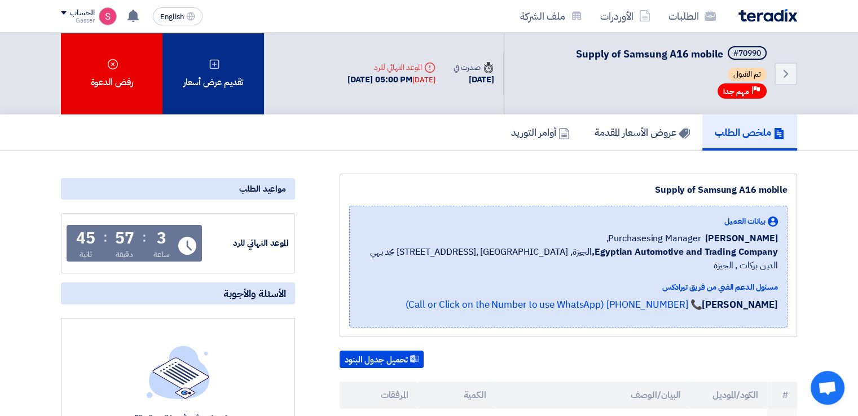
click at [212, 66] on icon at bounding box center [214, 64] width 11 height 11
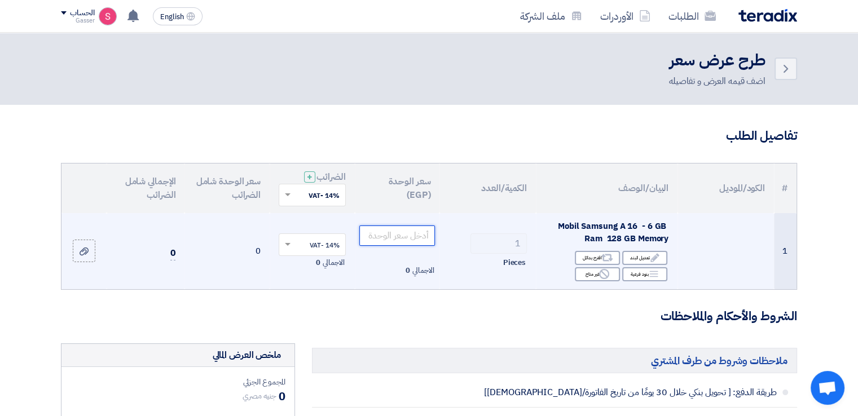
click at [412, 240] on input "number" at bounding box center [397, 236] width 76 height 20
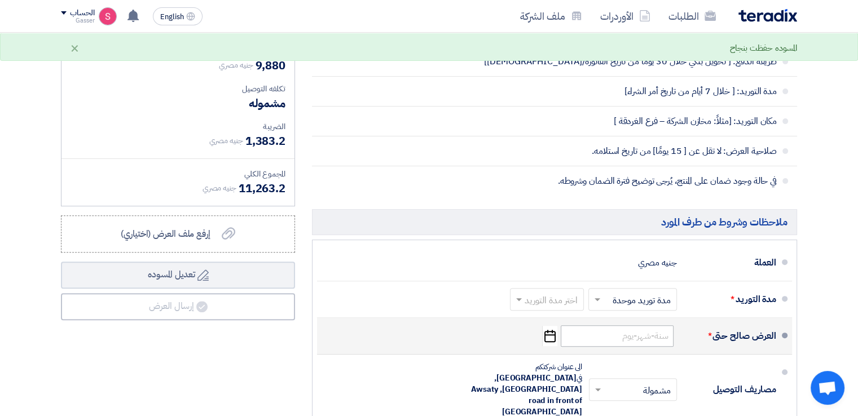
scroll to position [339, 0]
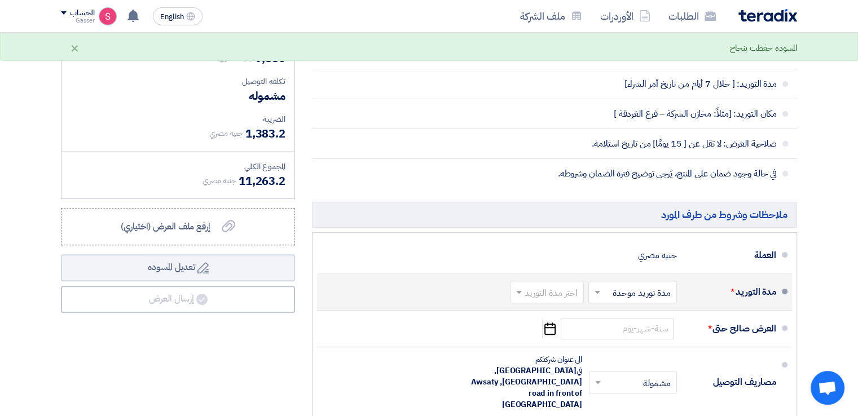
type input "9880"
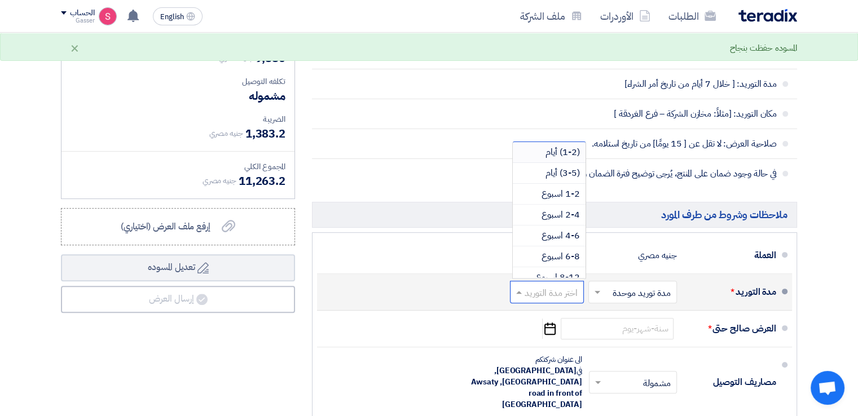
click at [568, 291] on input "text" at bounding box center [545, 293] width 68 height 16
click at [569, 210] on span "2-4 اسبوع" at bounding box center [561, 215] width 38 height 14
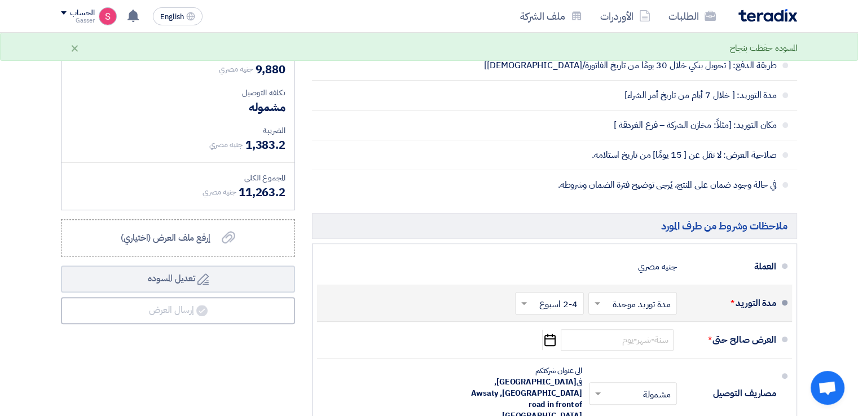
scroll to position [282, 0]
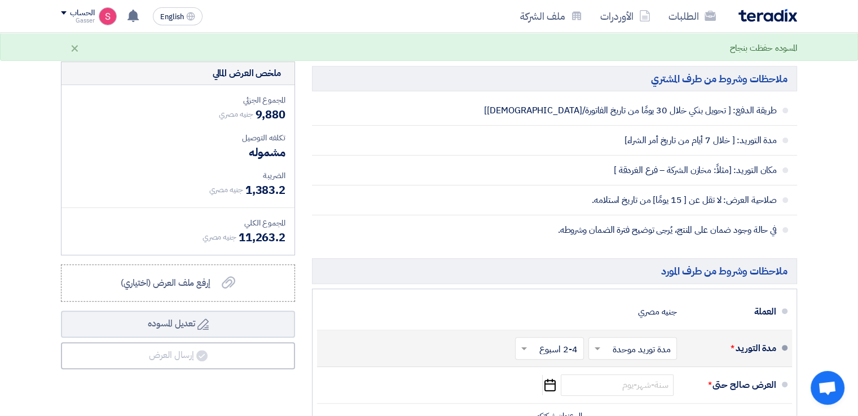
click at [560, 350] on input "text" at bounding box center [547, 349] width 63 height 16
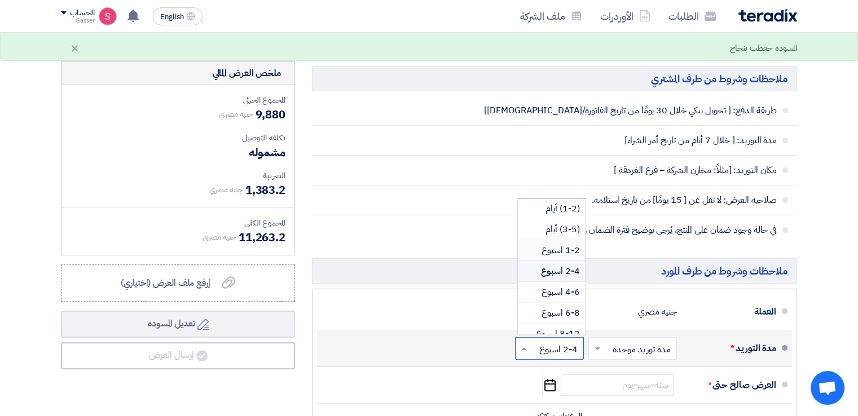
click at [566, 251] on span "1-2 اسبوع" at bounding box center [561, 251] width 38 height 14
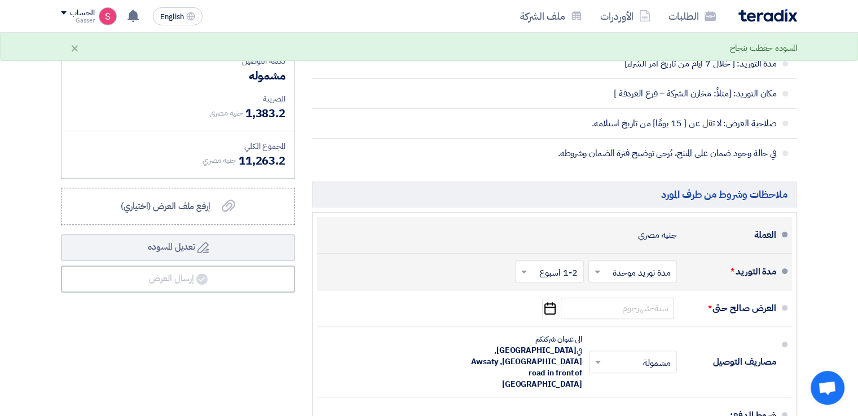
scroll to position [451, 0]
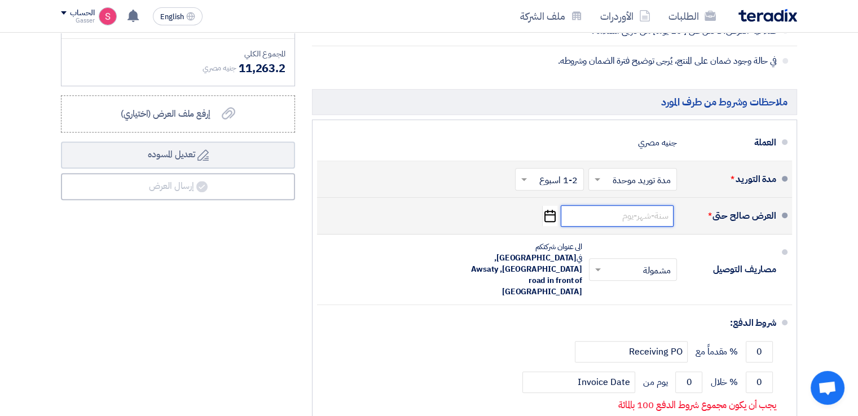
click at [634, 211] on input at bounding box center [617, 215] width 113 height 21
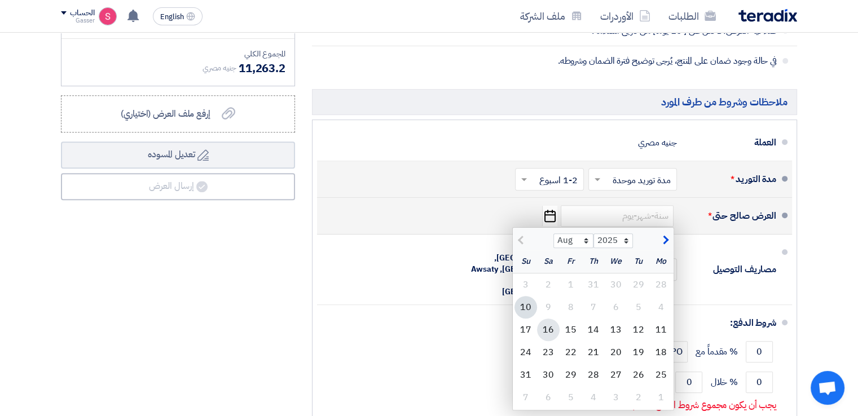
drag, startPoint x: 551, startPoint y: 328, endPoint x: 576, endPoint y: 341, distance: 28.5
click at [551, 328] on div "16" at bounding box center [548, 330] width 23 height 23
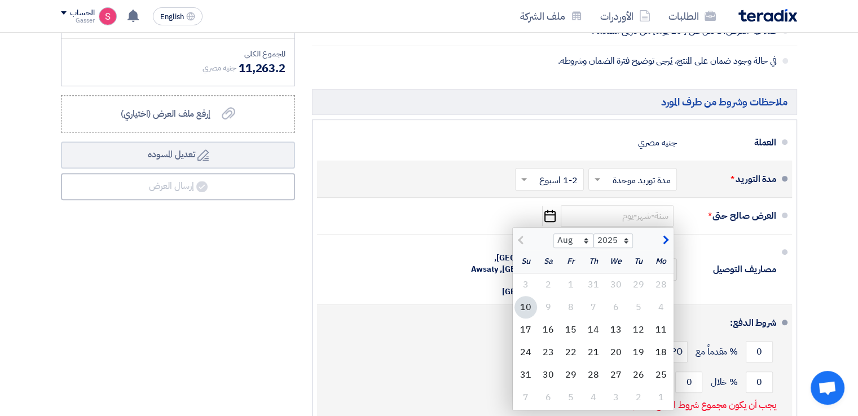
type input "[DATE]"
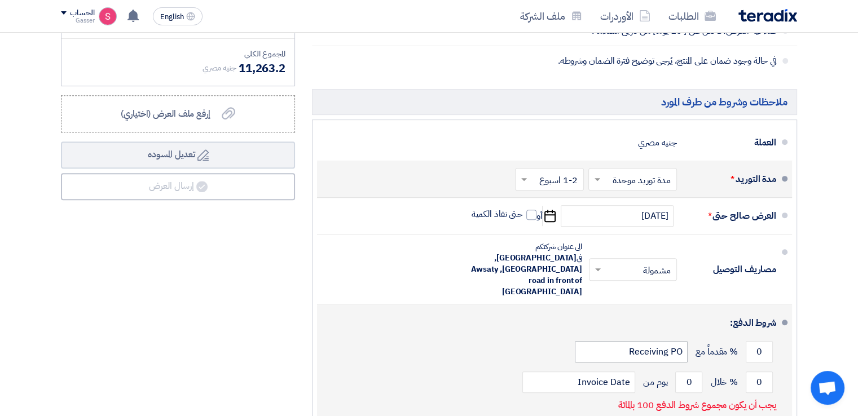
scroll to position [564, 0]
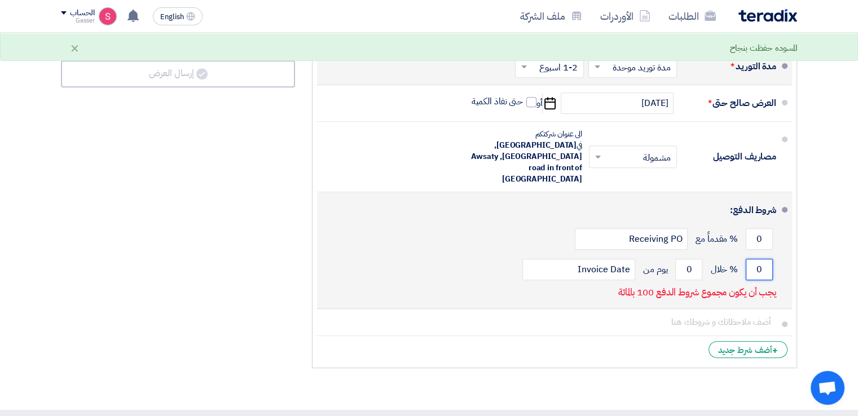
drag, startPoint x: 764, startPoint y: 248, endPoint x: 755, endPoint y: 249, distance: 9.1
click at [755, 259] on input "0" at bounding box center [759, 269] width 27 height 21
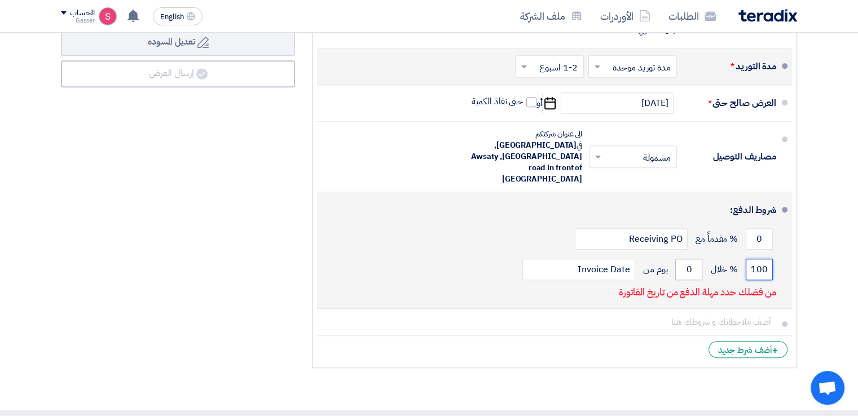
type input "100"
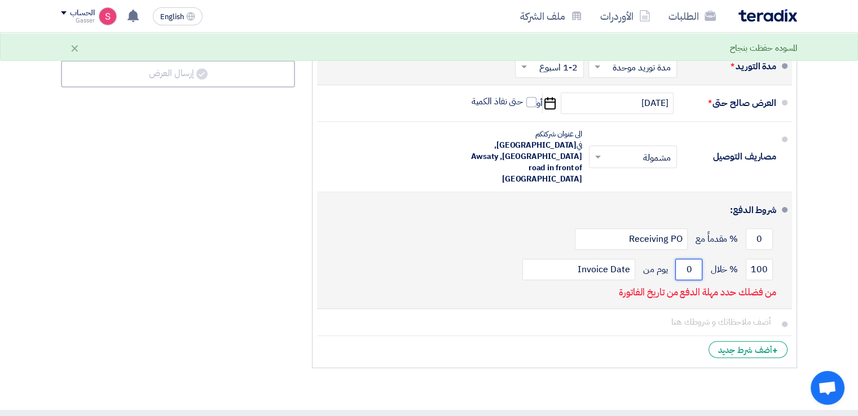
drag, startPoint x: 695, startPoint y: 246, endPoint x: 685, endPoint y: 245, distance: 9.7
click at [685, 259] on input "0" at bounding box center [688, 269] width 27 height 21
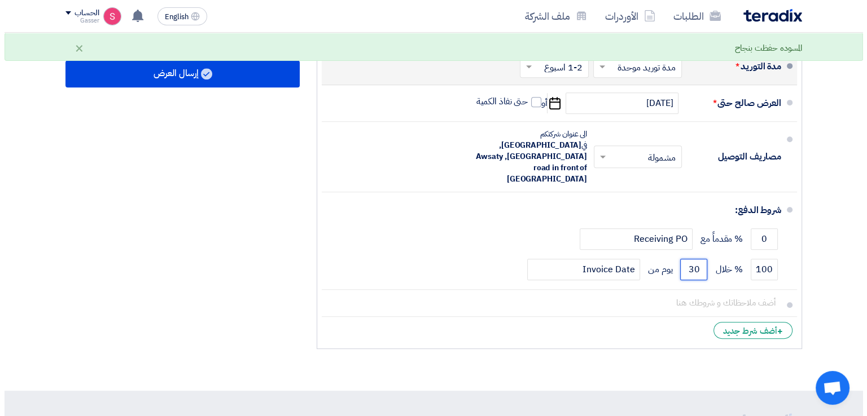
scroll to position [339, 0]
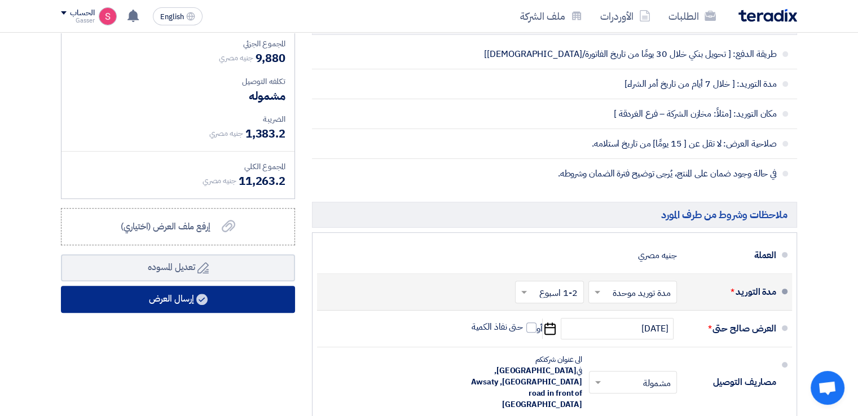
type input "30"
click at [261, 296] on button "إرسال العرض" at bounding box center [178, 299] width 234 height 27
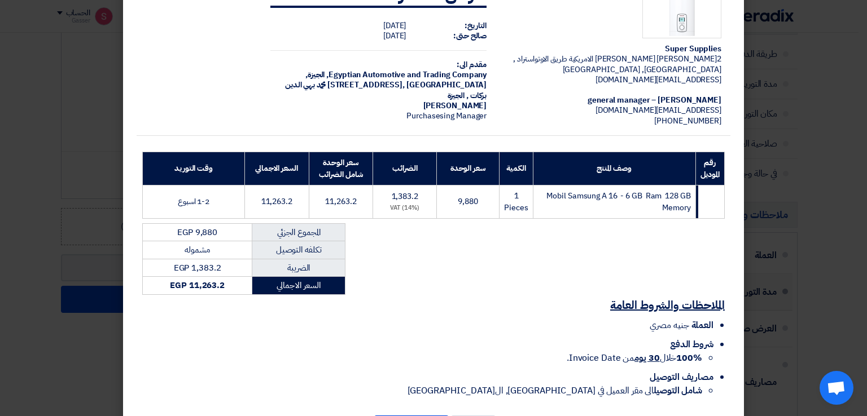
scroll to position [96, 0]
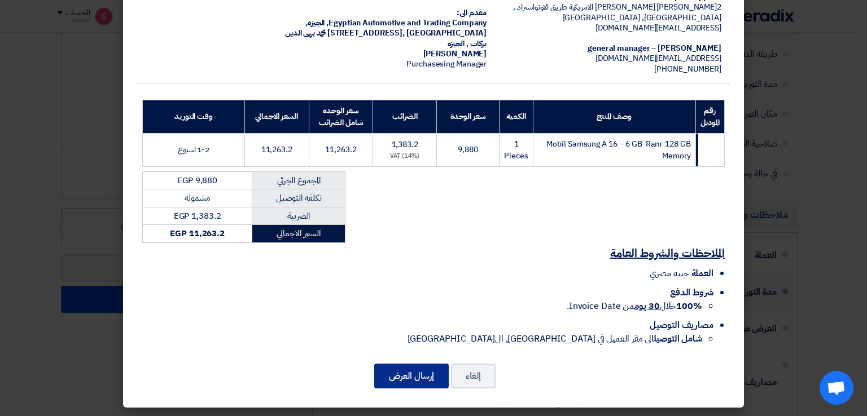
click at [436, 370] on button "إرسال العرض" at bounding box center [411, 376] width 74 height 25
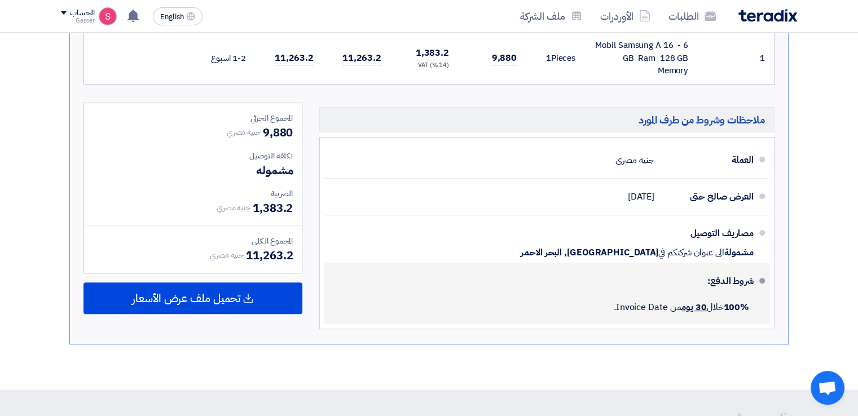
scroll to position [482, 0]
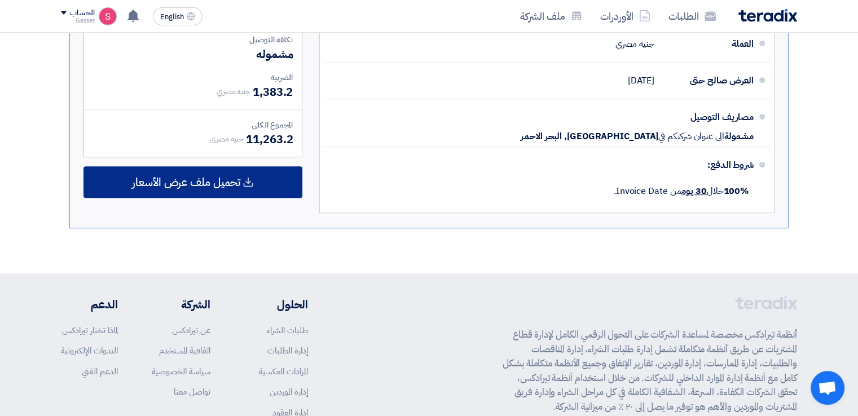
click at [230, 166] on div "تحميل ملف عرض الأسعار" at bounding box center [192, 182] width 219 height 32
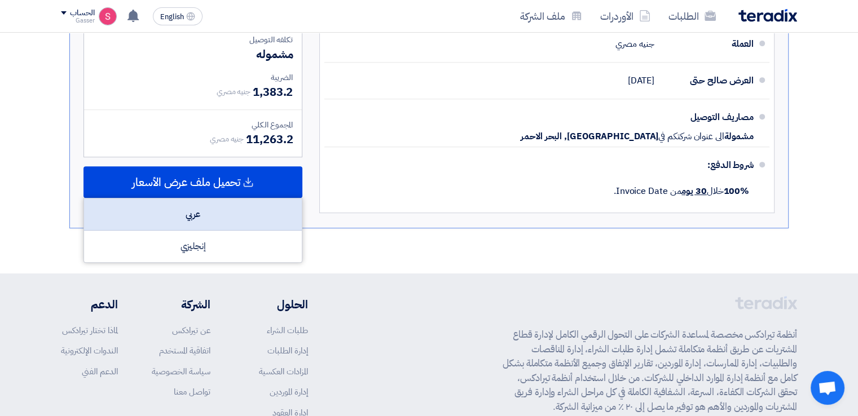
click at [262, 210] on div "عربي" at bounding box center [193, 215] width 218 height 32
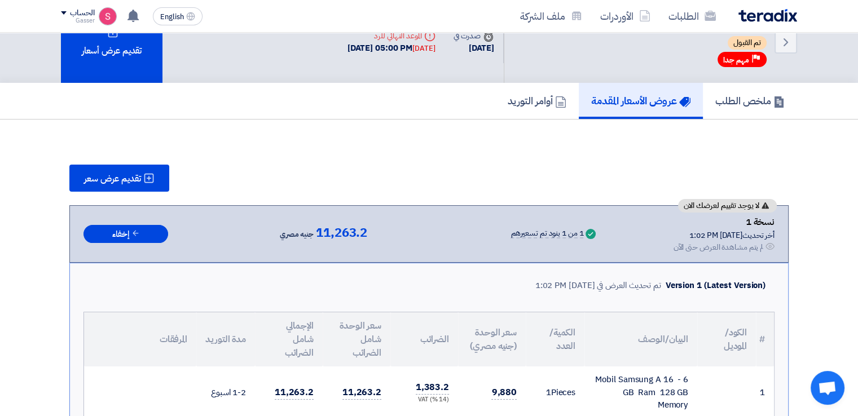
scroll to position [31, 0]
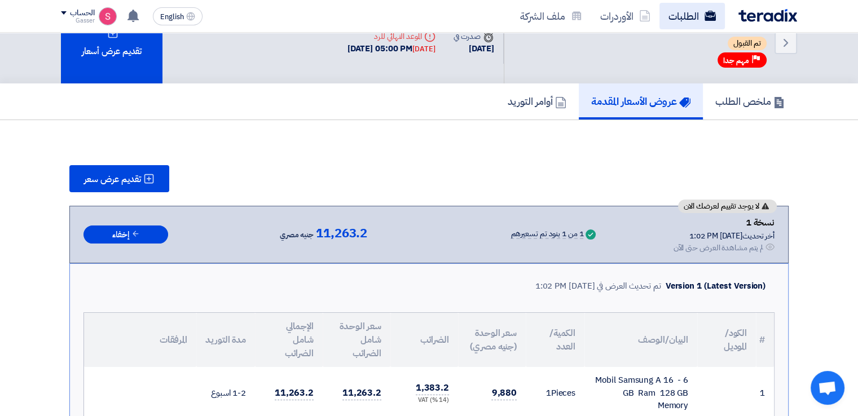
click at [680, 15] on link "الطلبات" at bounding box center [692, 16] width 65 height 27
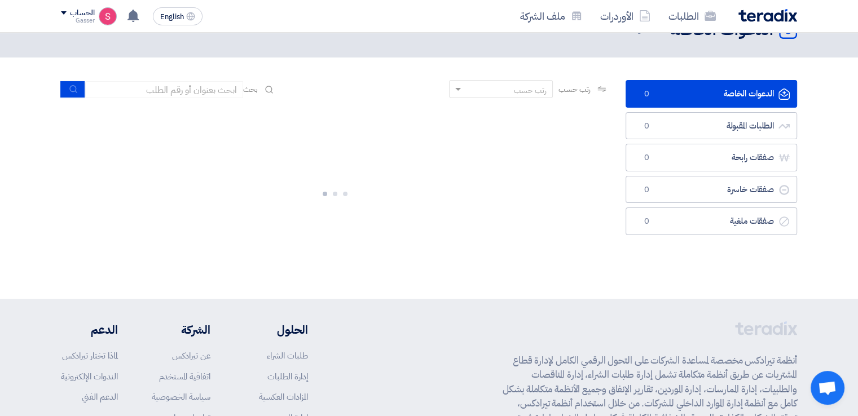
scroll to position [0, 0]
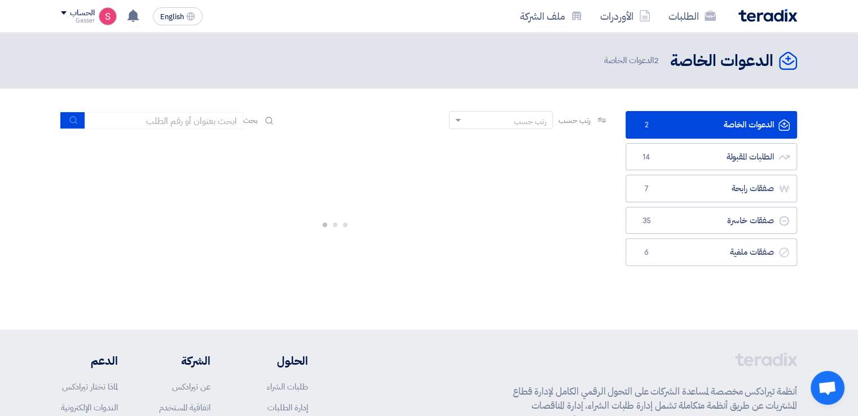
click at [692, 124] on link "الدعوات الخاصة الدعوات الخاصة 2" at bounding box center [712, 125] width 172 height 28
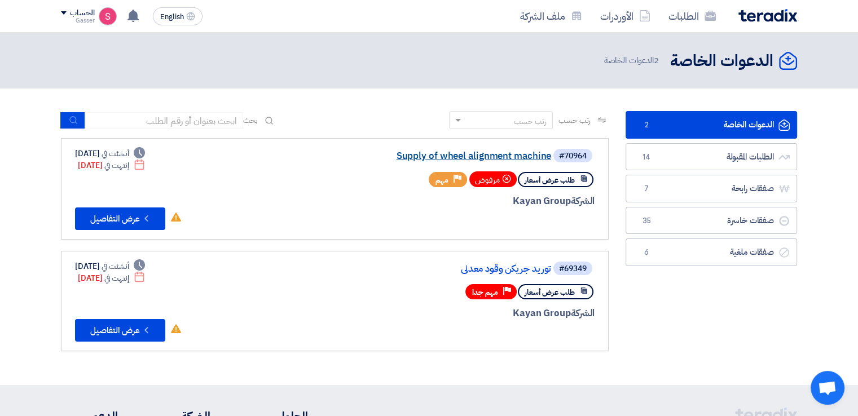
click at [502, 156] on link "Supply of wheel alignment machine" at bounding box center [439, 156] width 226 height 10
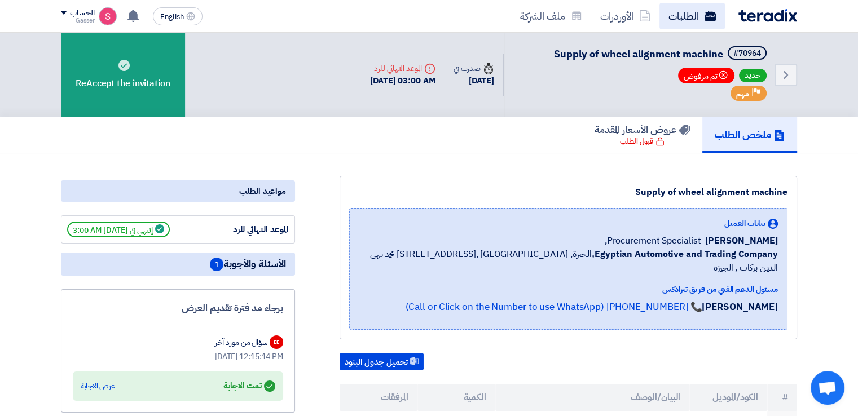
click at [687, 26] on link "الطلبات" at bounding box center [692, 16] width 65 height 27
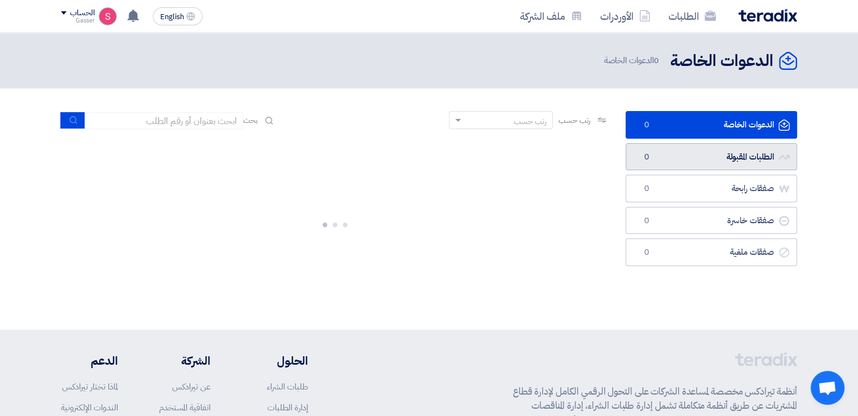
click at [693, 155] on link "الطلبات المقبولة الطلبات المقبولة 0" at bounding box center [712, 157] width 172 height 28
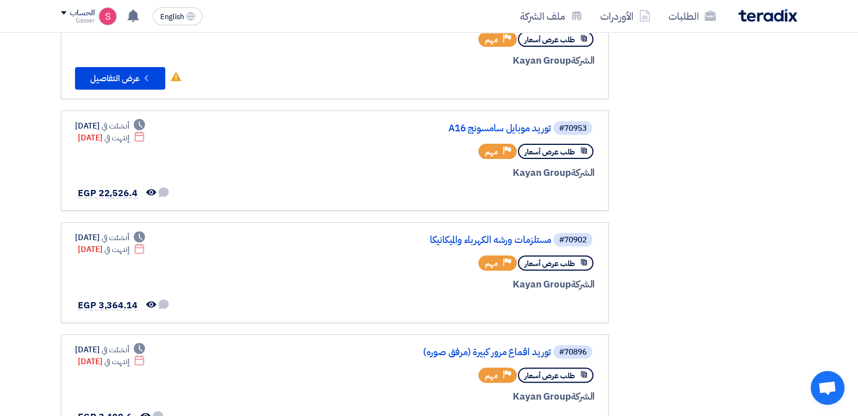
scroll to position [395, 0]
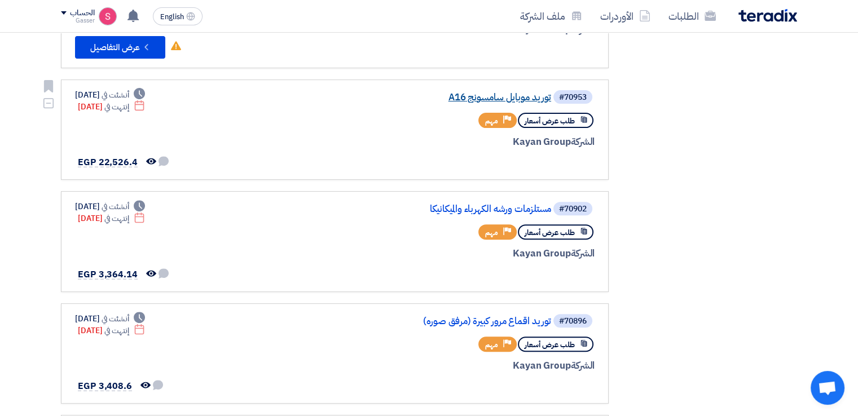
click at [525, 93] on link "توريد موبايل سامسونج A16" at bounding box center [439, 98] width 226 height 10
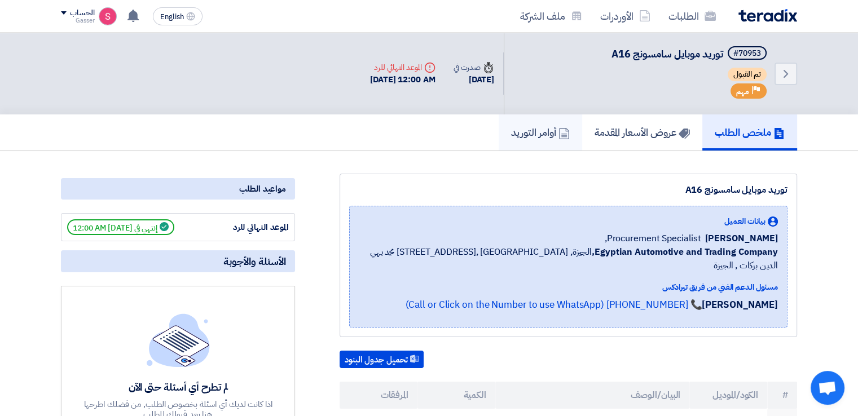
scroll to position [56, 0]
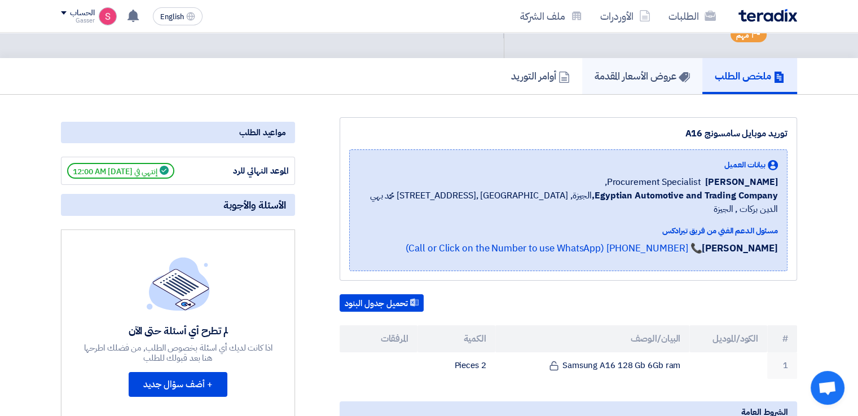
click at [618, 80] on h5 "عروض الأسعار المقدمة" at bounding box center [642, 75] width 95 height 13
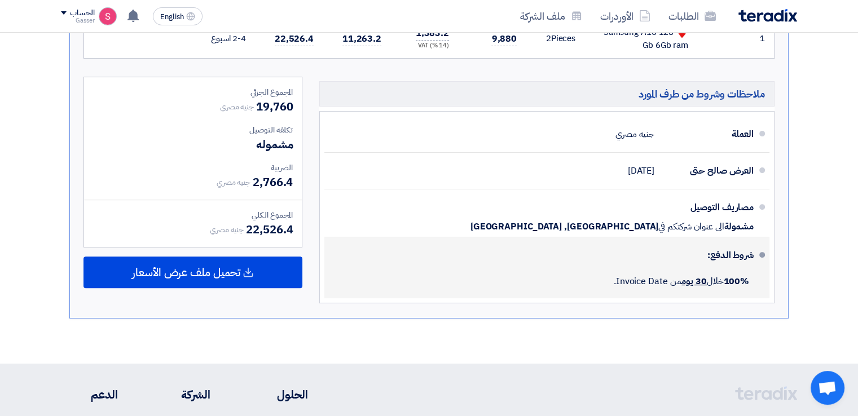
scroll to position [0, 0]
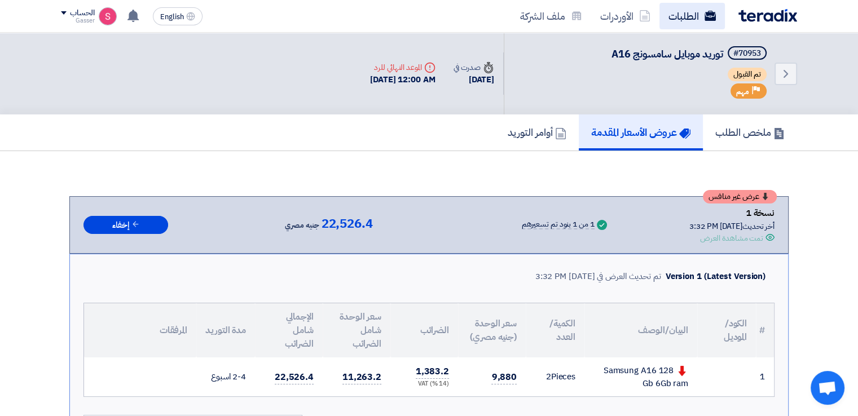
click at [673, 10] on link "الطلبات" at bounding box center [692, 16] width 65 height 27
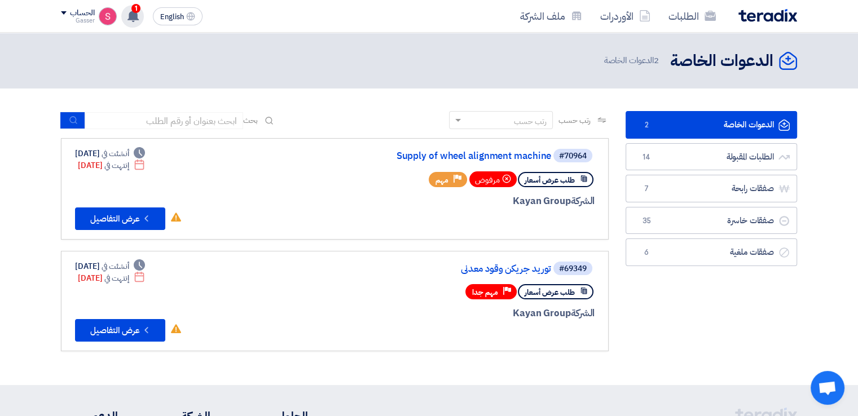
click at [132, 14] on use at bounding box center [133, 16] width 11 height 12
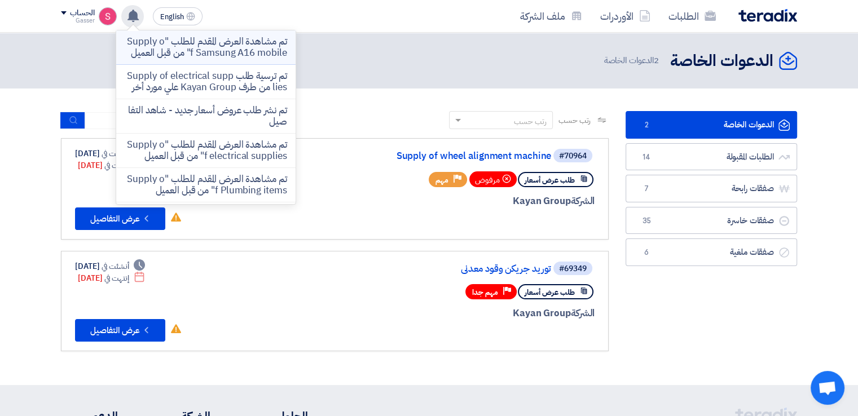
click at [275, 59] on p "تم مشاهدة العرض المقدم للطلب "Supply of Samsung A16 mobile" من قبل العميل" at bounding box center [205, 47] width 161 height 23
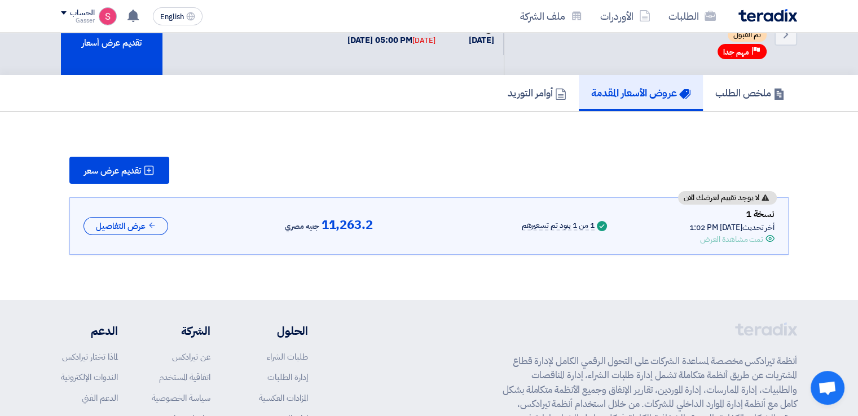
scroll to position [55, 0]
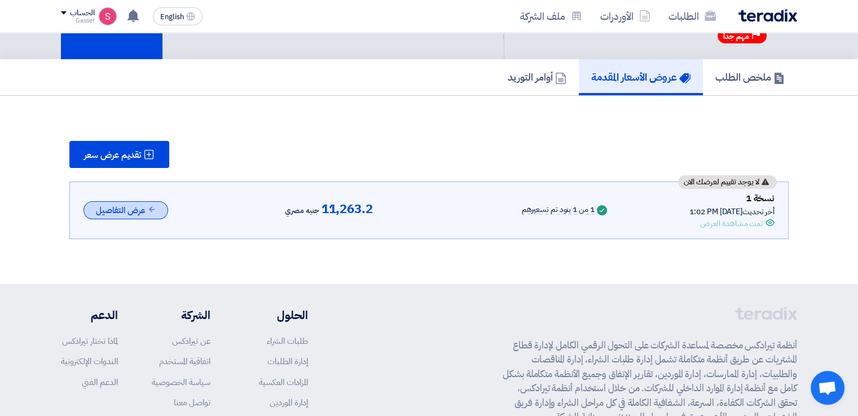
click at [131, 205] on button "عرض التفاصيل" at bounding box center [125, 210] width 85 height 19
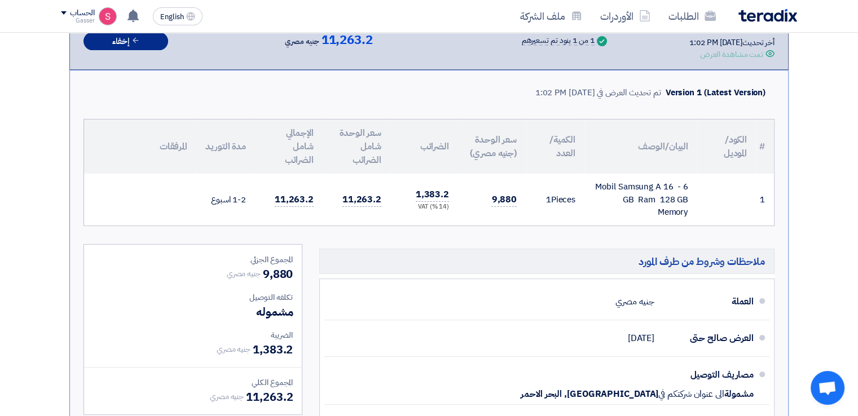
scroll to position [0, 0]
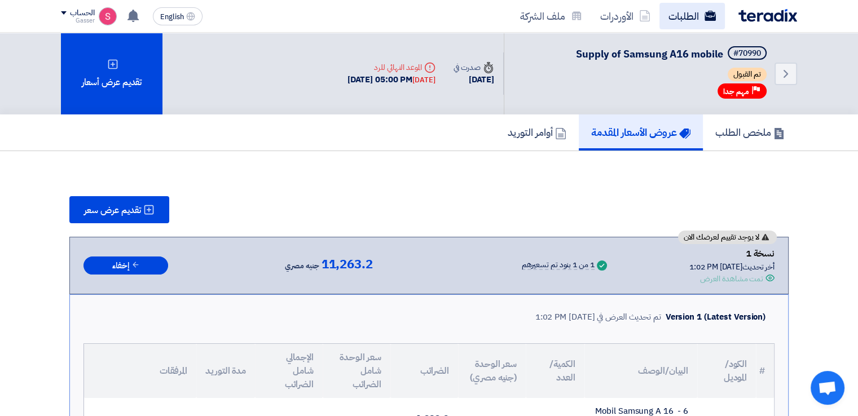
click at [680, 22] on link "الطلبات" at bounding box center [692, 16] width 65 height 27
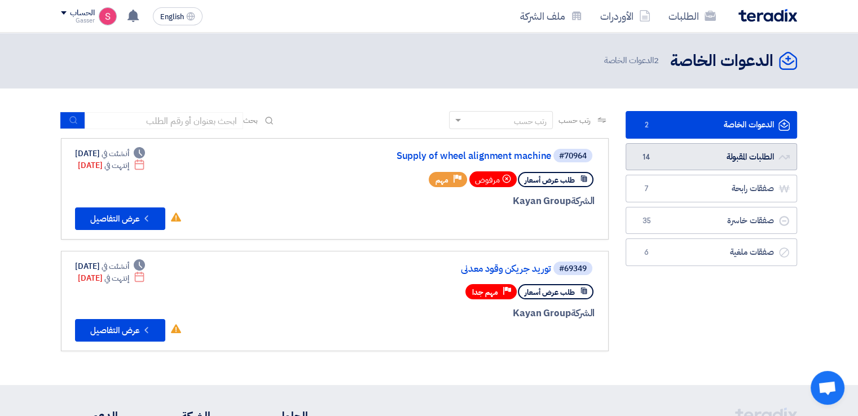
click at [702, 164] on link "الطلبات المقبولة الطلبات المقبولة 14" at bounding box center [712, 157] width 172 height 28
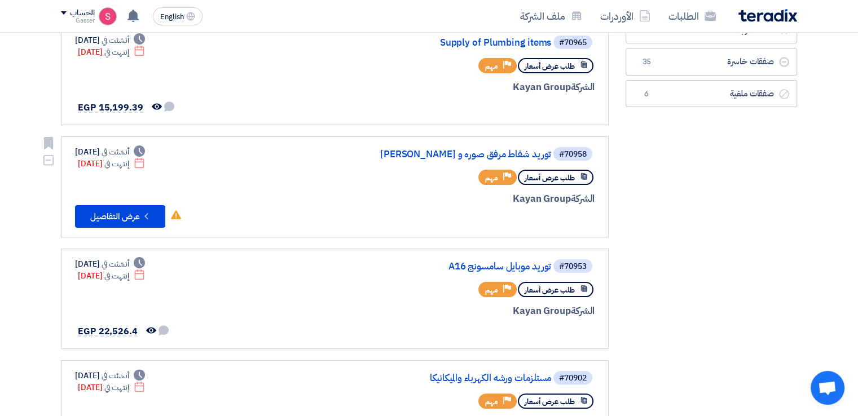
scroll to position [282, 0]
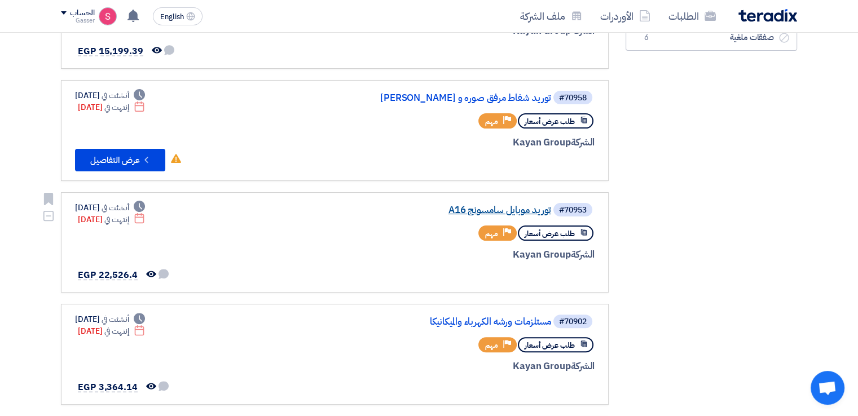
click at [507, 209] on link "توريد موبايل سامسونج A16" at bounding box center [439, 210] width 226 height 10
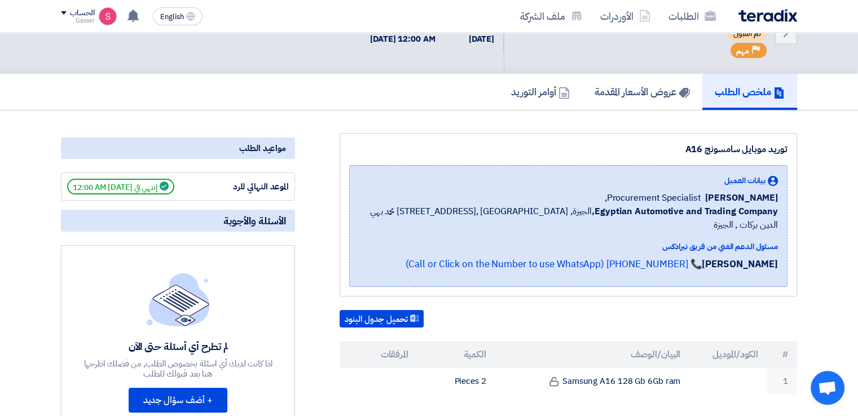
scroll to position [0, 0]
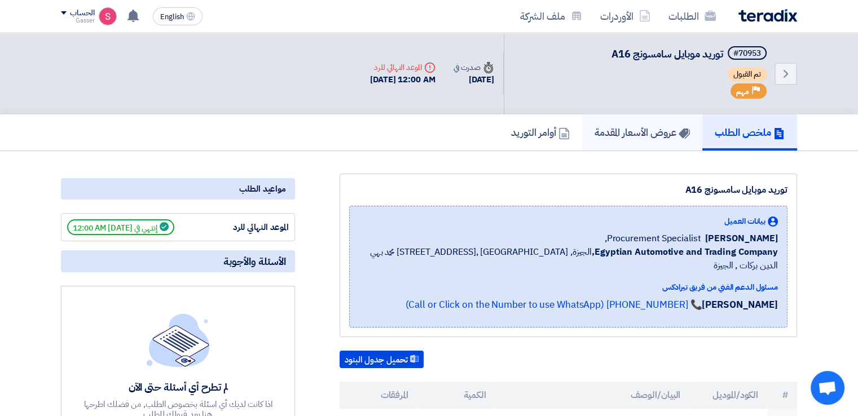
click at [647, 122] on link "عروض الأسعار المقدمة" at bounding box center [642, 133] width 120 height 36
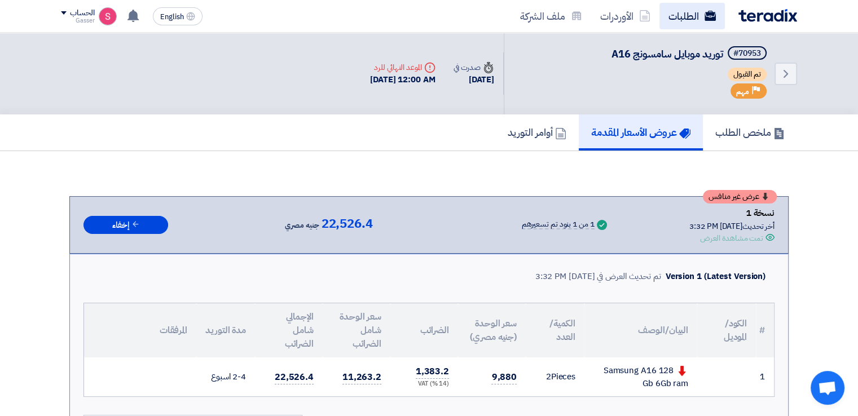
click at [689, 16] on link "الطلبات" at bounding box center [692, 16] width 65 height 27
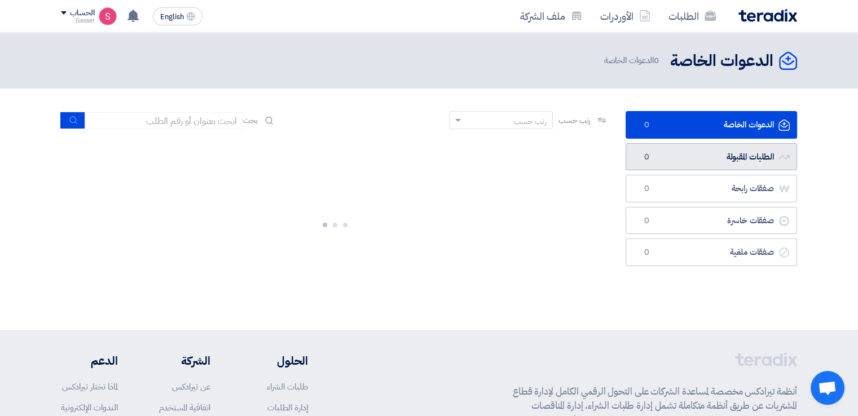
click at [675, 153] on link "الطلبات المقبولة الطلبات المقبولة 0" at bounding box center [712, 157] width 172 height 28
